Goal: Transaction & Acquisition: Purchase product/service

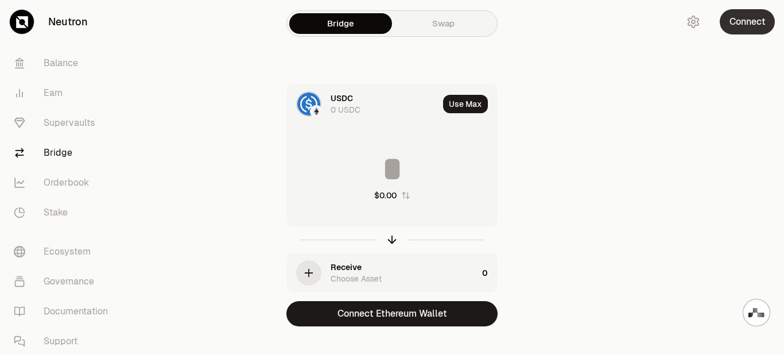
click at [750, 21] on button "Connect" at bounding box center [747, 21] width 55 height 25
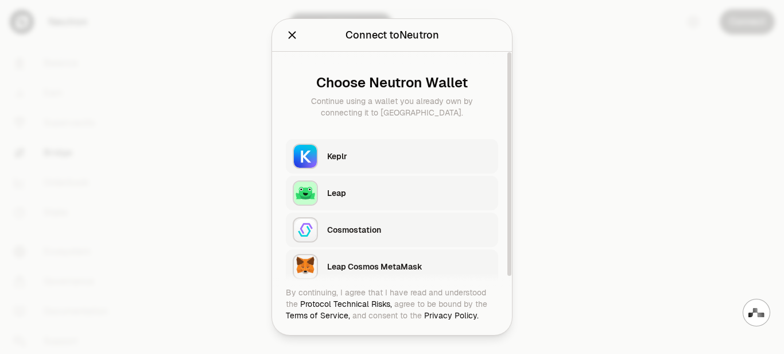
click at [374, 198] on div "Leap" at bounding box center [409, 192] width 164 height 11
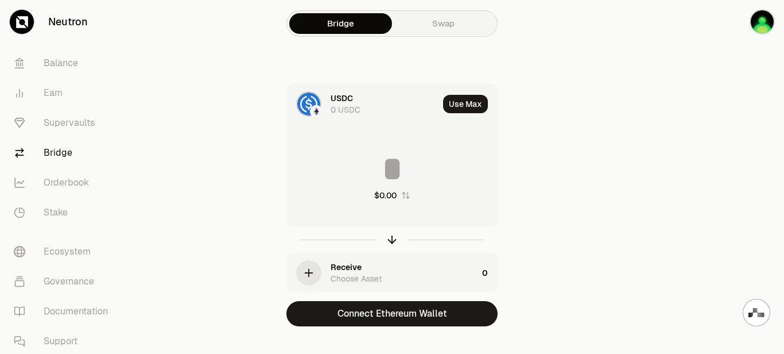
click at [444, 29] on link "Swap" at bounding box center [443, 23] width 103 height 21
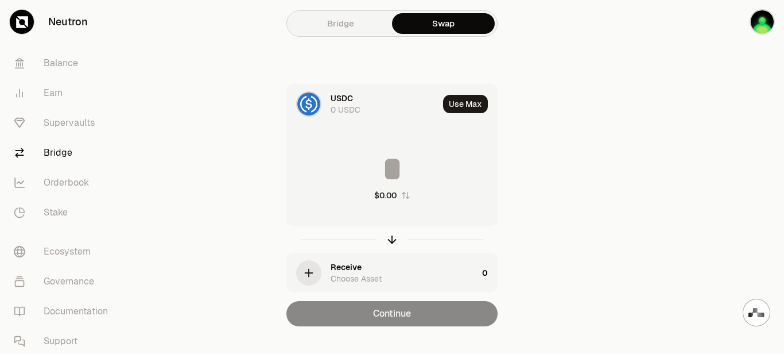
click at [304, 273] on icon "button" at bounding box center [309, 272] width 13 height 13
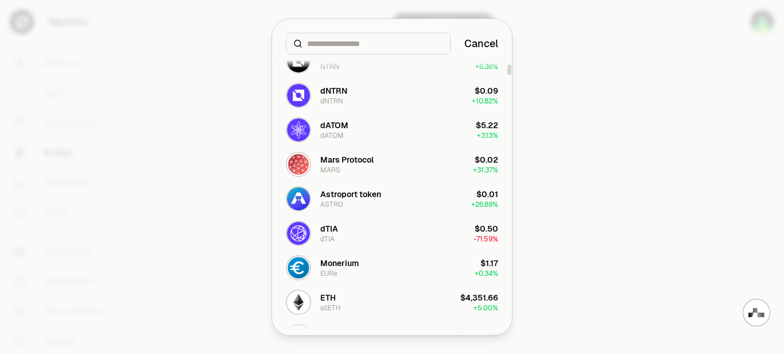
scroll to position [265, 0]
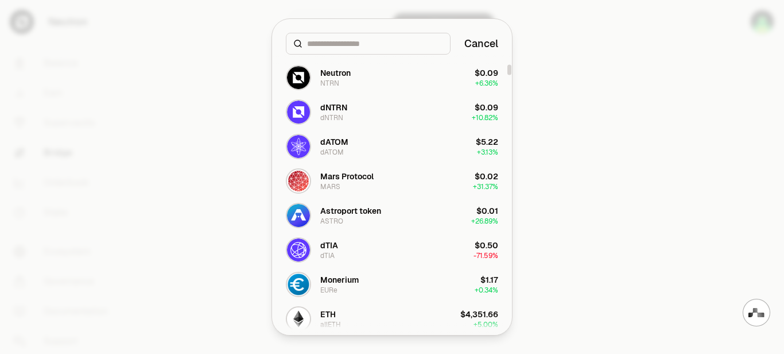
drag, startPoint x: 509, startPoint y: 75, endPoint x: 511, endPoint y: 68, distance: 7.3
click at [511, 68] on div at bounding box center [509, 69] width 4 height 10
click at [406, 76] on button "Neutron NTRN $0.09 + 6.36%" at bounding box center [392, 77] width 226 height 34
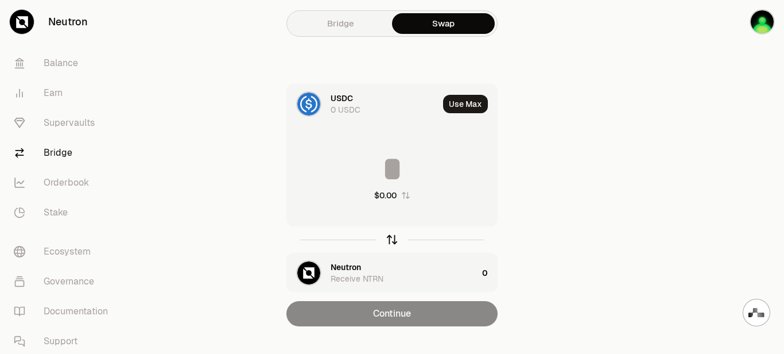
click at [393, 241] on icon "button" at bounding box center [392, 239] width 13 height 13
click at [367, 107] on div "Neutron 0 NTRN" at bounding box center [385, 103] width 108 height 23
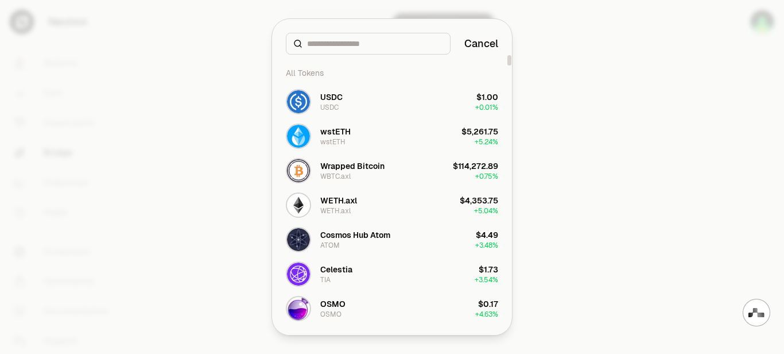
click at [347, 44] on input at bounding box center [375, 43] width 136 height 11
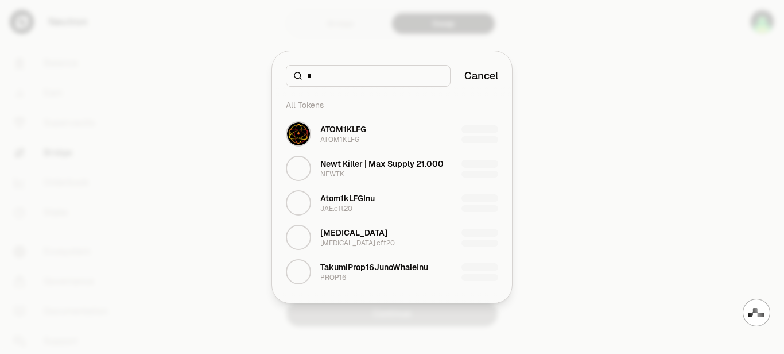
type input "*"
click at [383, 107] on div "All Tokens" at bounding box center [392, 105] width 226 height 23
click at [584, 108] on div at bounding box center [392, 177] width 784 height 354
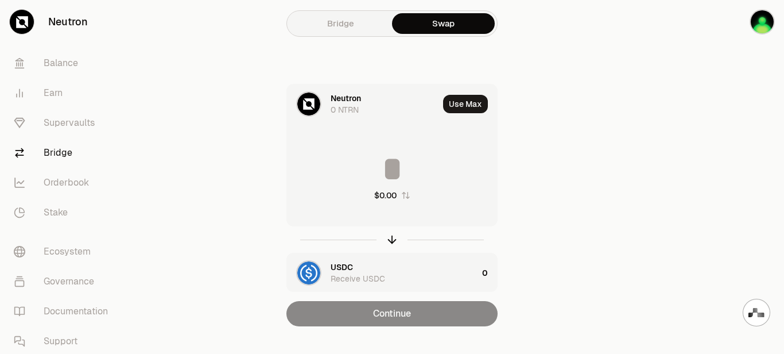
click at [333, 158] on input at bounding box center [392, 169] width 210 height 34
type input "**"
